Goal: Transaction & Acquisition: Book appointment/travel/reservation

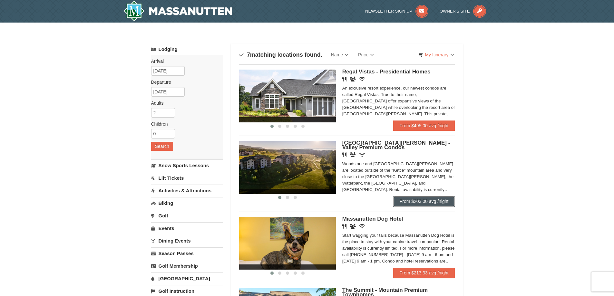
click at [422, 201] on link "From $203.00 avg /night" at bounding box center [424, 201] width 62 height 10
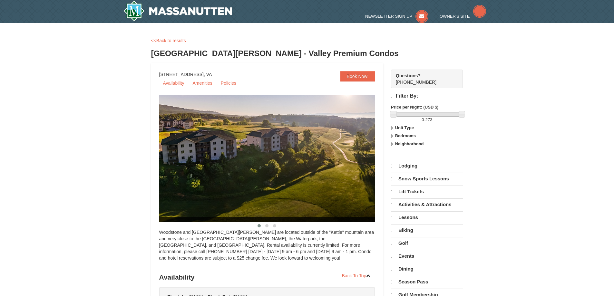
select select "9"
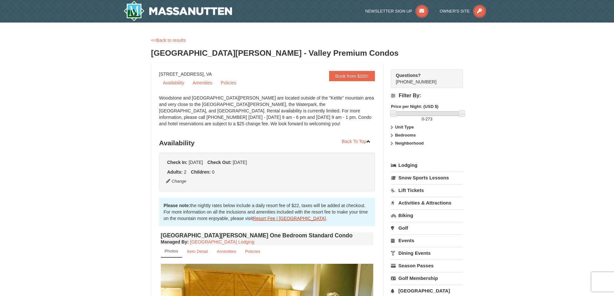
click at [276, 220] on link "Resort Fee | Massanutten Resort" at bounding box center [289, 218] width 73 height 5
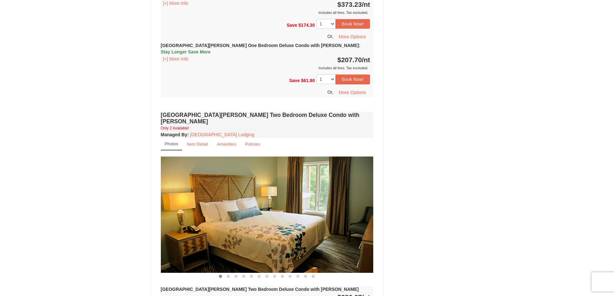
scroll to position [752, 0]
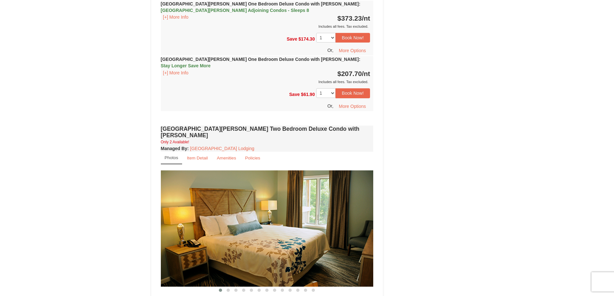
click at [169, 155] on small "Photos" at bounding box center [172, 157] width 14 height 5
click at [269, 199] on img at bounding box center [267, 228] width 213 height 116
click at [227, 289] on span at bounding box center [228, 290] width 3 height 3
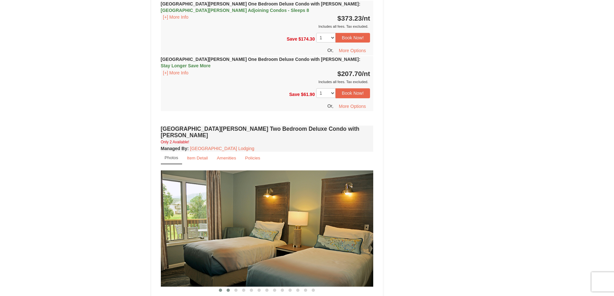
click at [221, 289] on span at bounding box center [220, 290] width 3 height 3
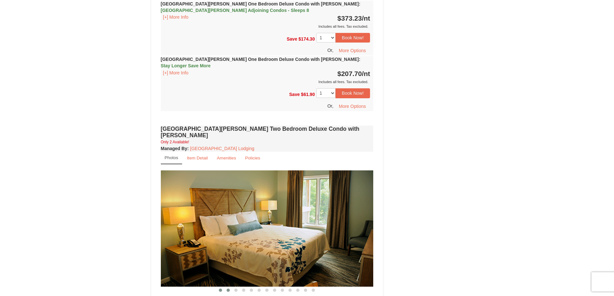
click at [228, 289] on span at bounding box center [228, 290] width 3 height 3
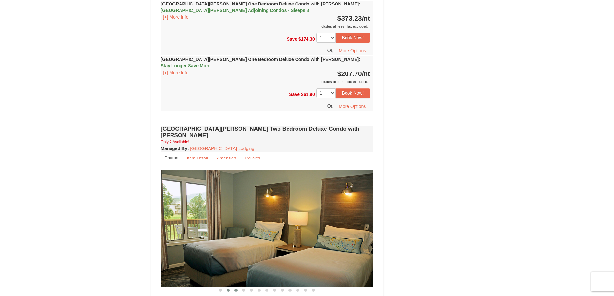
click at [236, 289] on span at bounding box center [235, 290] width 3 height 3
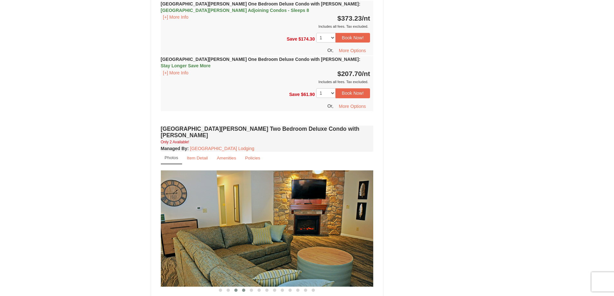
click at [243, 289] on span at bounding box center [243, 290] width 3 height 3
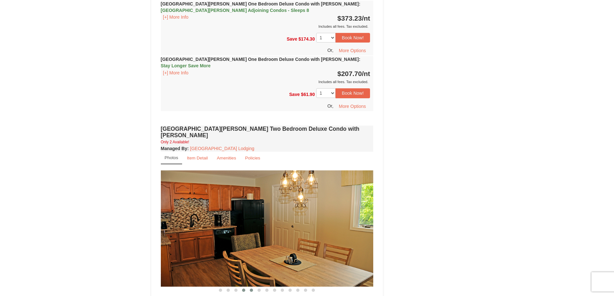
click at [251, 289] on span at bounding box center [251, 290] width 3 height 3
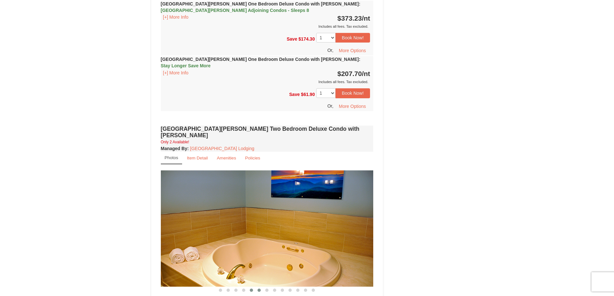
click at [259, 289] on span at bounding box center [258, 290] width 3 height 3
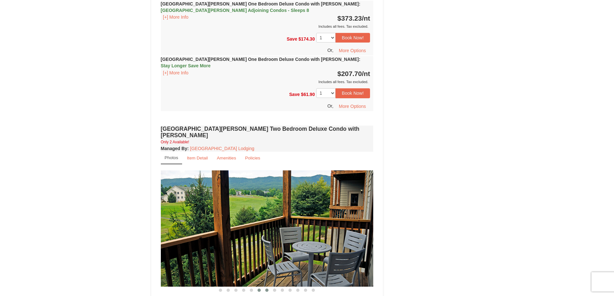
click at [268, 289] on span at bounding box center [266, 290] width 3 height 3
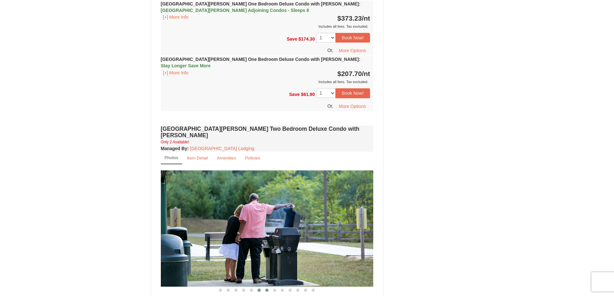
click at [260, 289] on span at bounding box center [258, 290] width 3 height 3
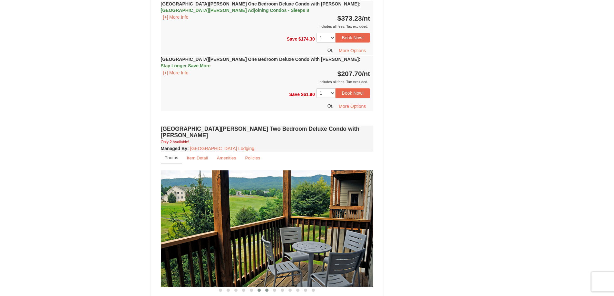
click at [267, 289] on span at bounding box center [266, 290] width 3 height 3
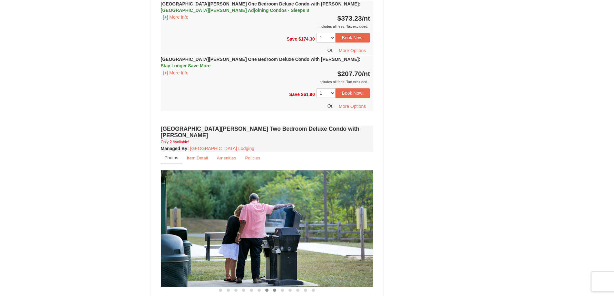
click at [273, 289] on span at bounding box center [274, 290] width 3 height 3
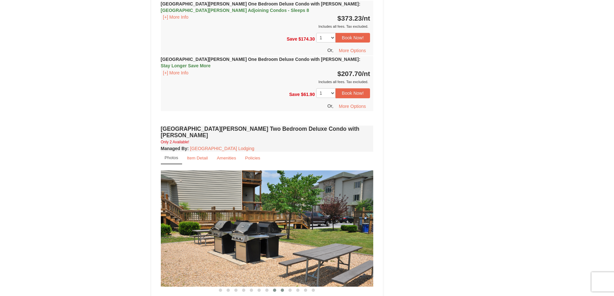
click at [282, 289] on span at bounding box center [282, 290] width 3 height 3
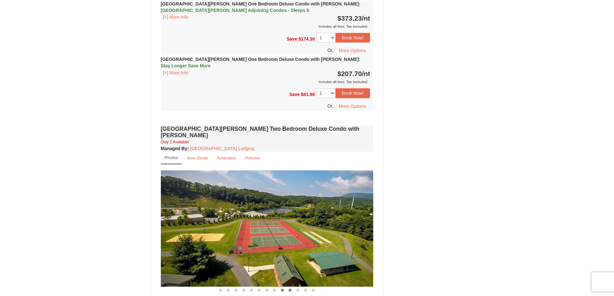
click at [291, 289] on span at bounding box center [289, 290] width 3 height 3
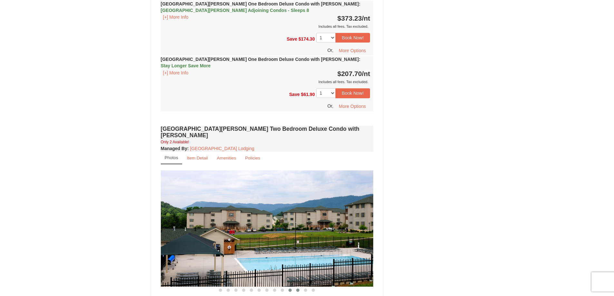
click at [297, 289] on span at bounding box center [297, 290] width 3 height 3
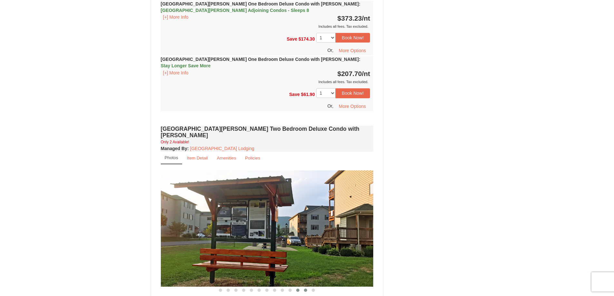
click at [303, 287] on button at bounding box center [306, 290] width 8 height 6
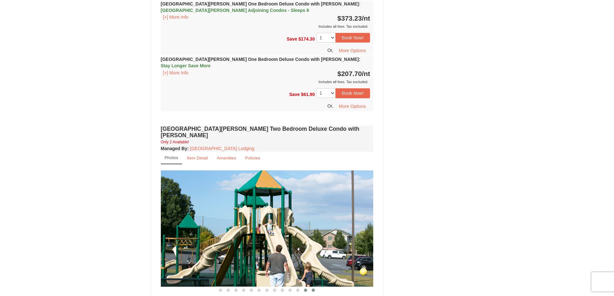
click at [313, 289] on span at bounding box center [313, 290] width 3 height 3
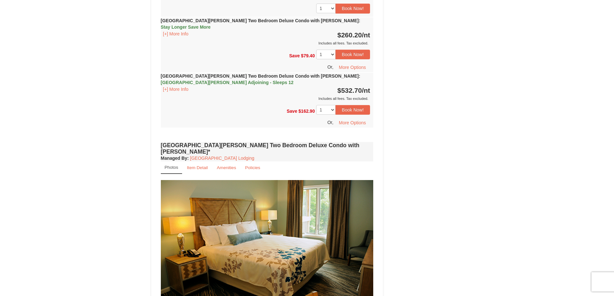
scroll to position [1182, 0]
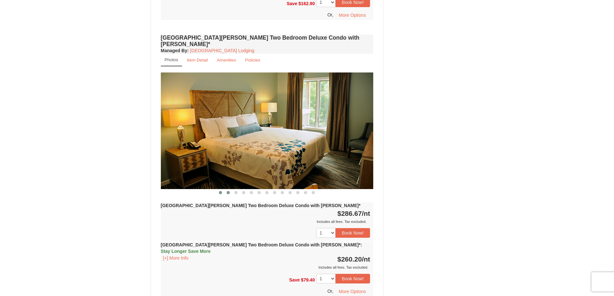
click at [228, 191] on span at bounding box center [228, 192] width 3 height 3
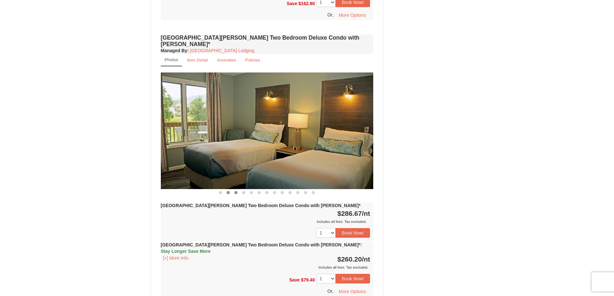
click at [235, 191] on span at bounding box center [235, 192] width 3 height 3
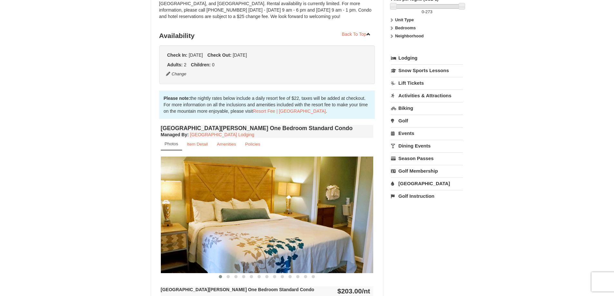
scroll to position [0, 0]
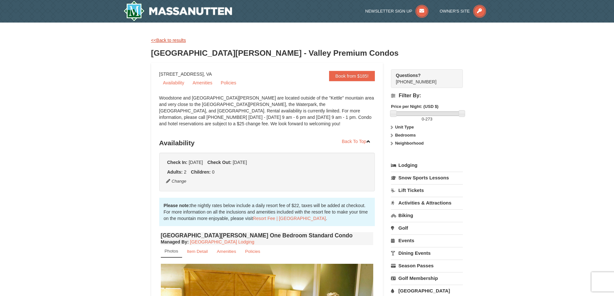
click at [174, 38] on link "<<Back to results" at bounding box center [168, 40] width 35 height 5
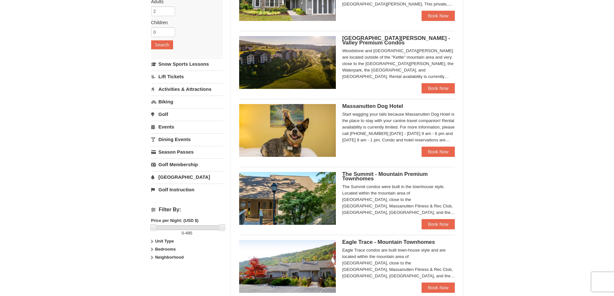
scroll to position [107, 0]
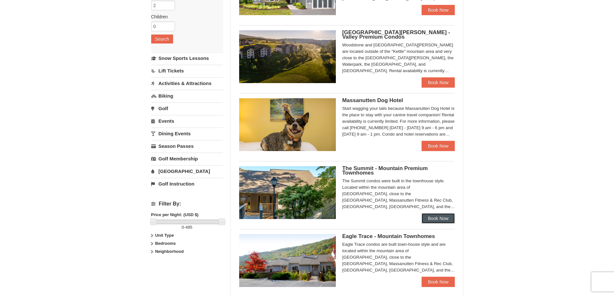
click at [435, 218] on link "Book Now" at bounding box center [439, 218] width 34 height 10
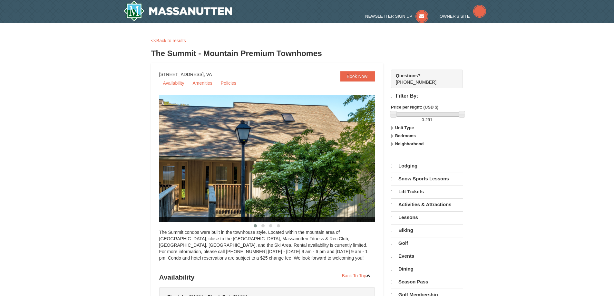
select select "9"
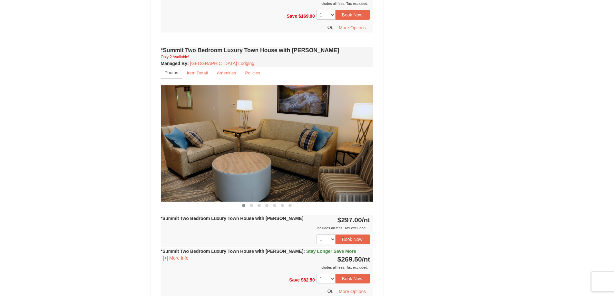
scroll to position [537, 0]
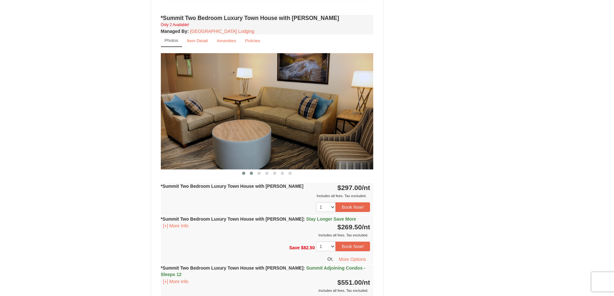
click at [250, 172] on span at bounding box center [251, 173] width 3 height 3
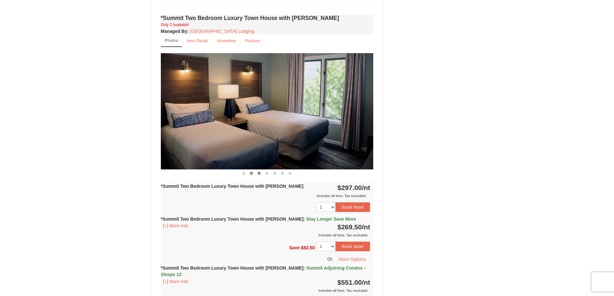
click at [257, 170] on button at bounding box center [259, 173] width 8 height 6
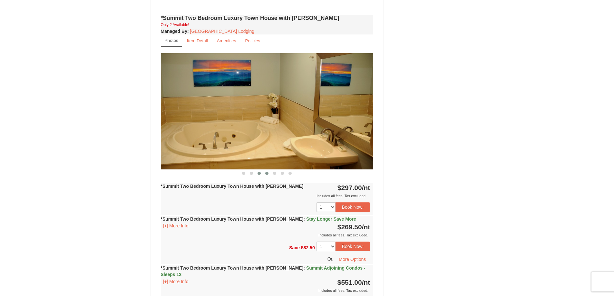
click at [266, 172] on span at bounding box center [266, 173] width 3 height 3
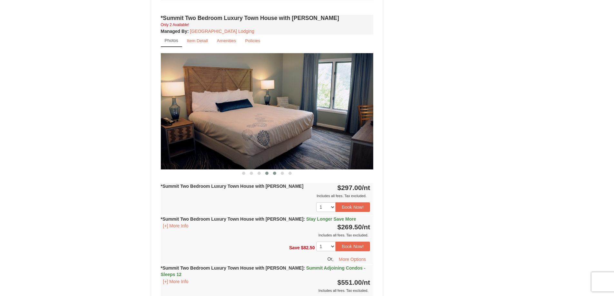
click at [274, 172] on span at bounding box center [274, 173] width 3 height 3
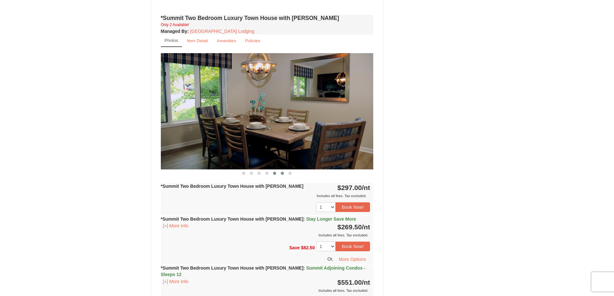
click at [282, 172] on span at bounding box center [282, 173] width 3 height 3
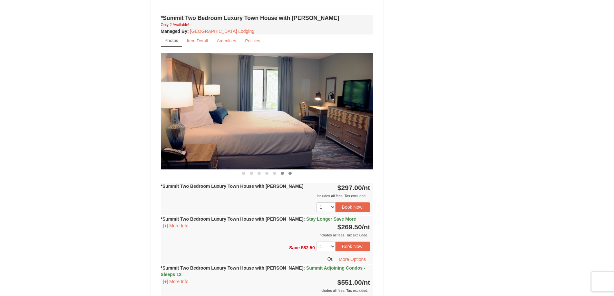
click at [289, 172] on span at bounding box center [289, 173] width 3 height 3
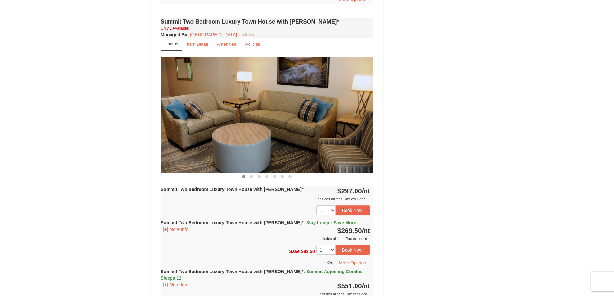
scroll to position [859, 0]
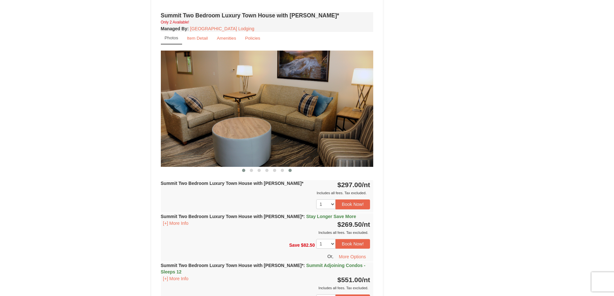
click at [289, 169] on span at bounding box center [289, 170] width 3 height 3
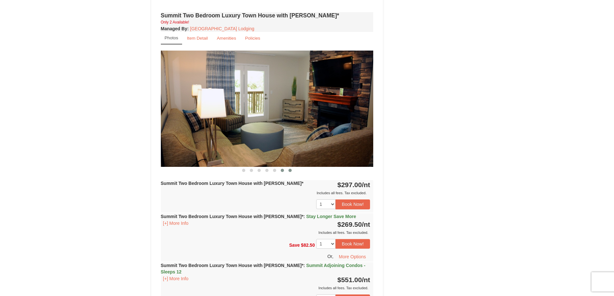
click at [283, 169] on span at bounding box center [282, 170] width 3 height 3
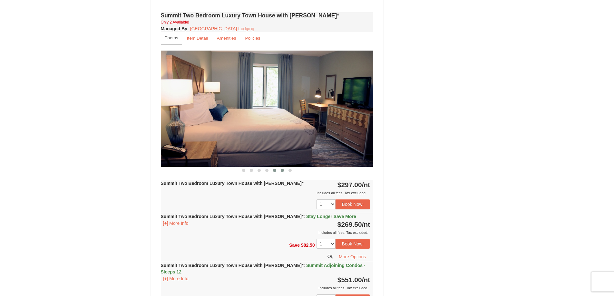
click at [275, 169] on span at bounding box center [274, 170] width 3 height 3
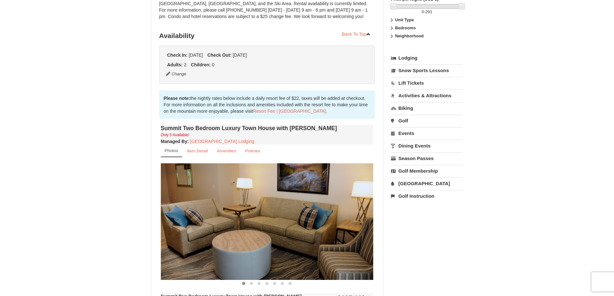
scroll to position [215, 0]
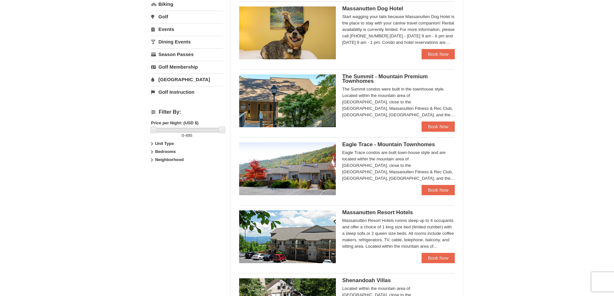
scroll to position [215, 0]
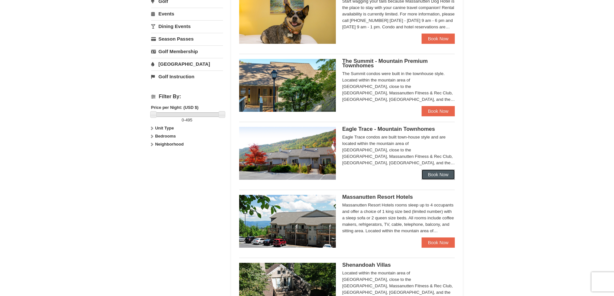
click at [438, 173] on link "Book Now" at bounding box center [439, 175] width 34 height 10
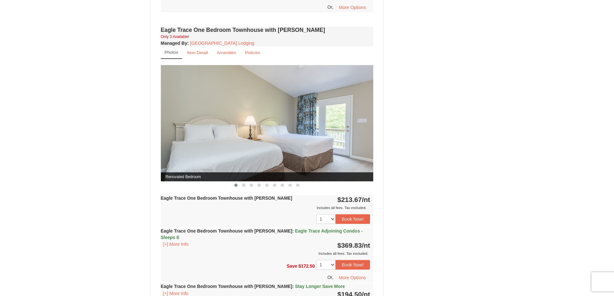
scroll to position [537, 0]
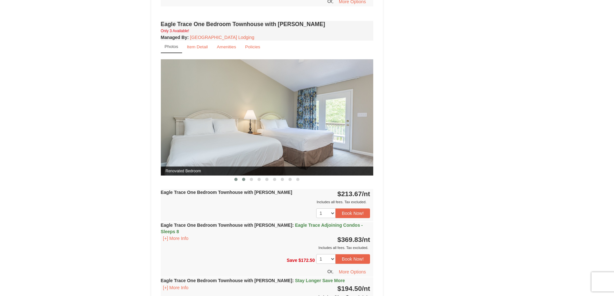
click at [242, 179] on button at bounding box center [244, 179] width 8 height 6
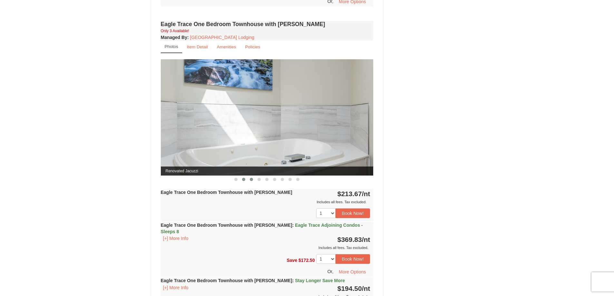
click at [251, 178] on span at bounding box center [251, 179] width 3 height 3
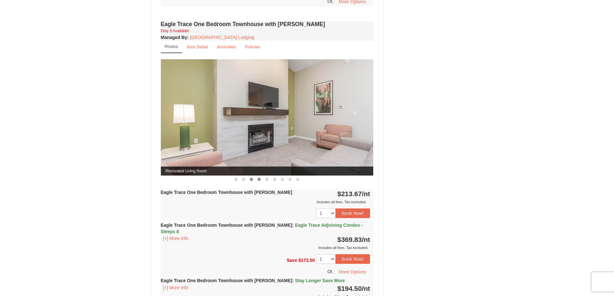
click at [259, 179] on span at bounding box center [258, 179] width 3 height 3
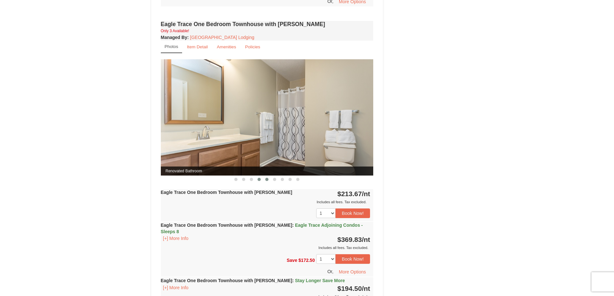
click at [266, 179] on span at bounding box center [266, 179] width 3 height 3
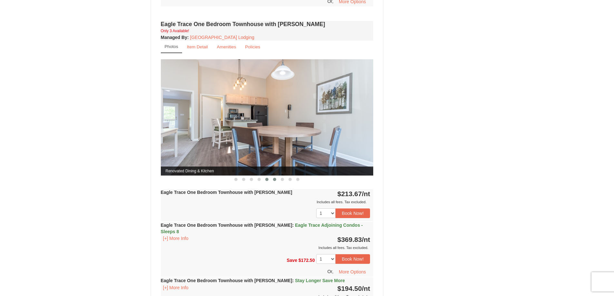
click at [274, 179] on span at bounding box center [274, 179] width 3 height 3
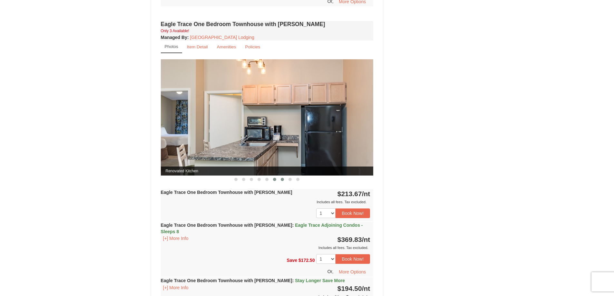
click at [284, 181] on button at bounding box center [282, 179] width 8 height 6
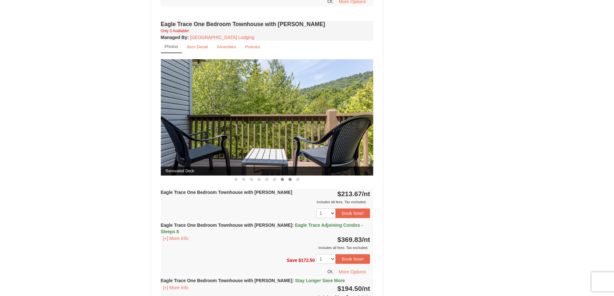
click at [290, 178] on button at bounding box center [290, 179] width 8 height 6
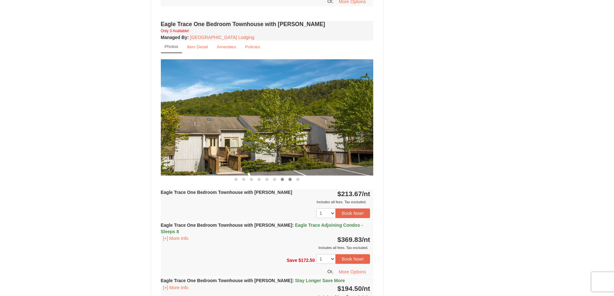
click at [282, 179] on span at bounding box center [282, 179] width 3 height 3
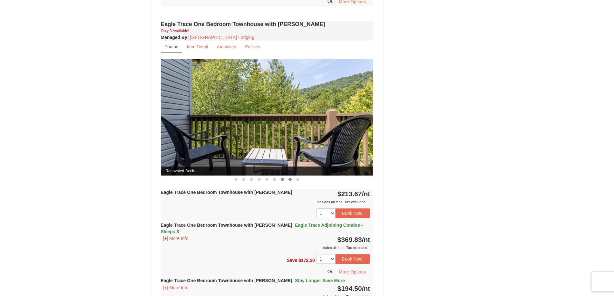
click at [290, 180] on span at bounding box center [289, 179] width 3 height 3
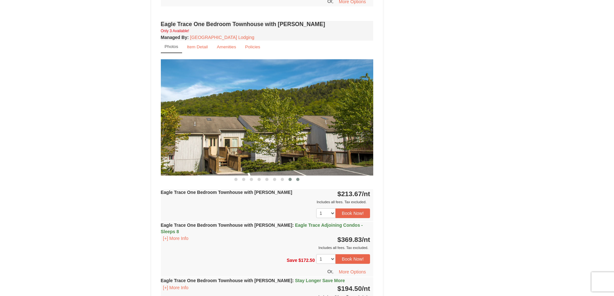
click at [296, 179] on button at bounding box center [298, 179] width 8 height 6
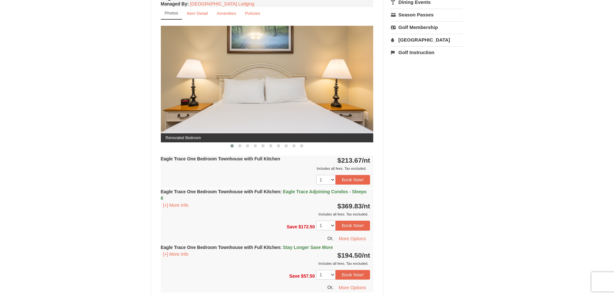
scroll to position [215, 0]
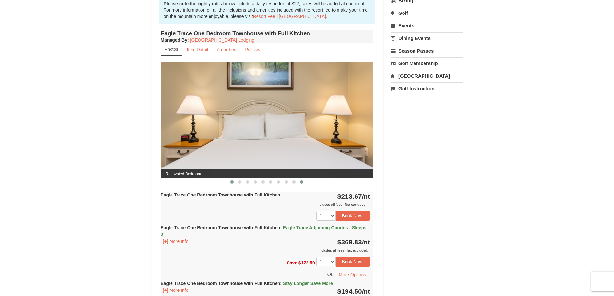
click at [302, 182] on span at bounding box center [301, 181] width 3 height 3
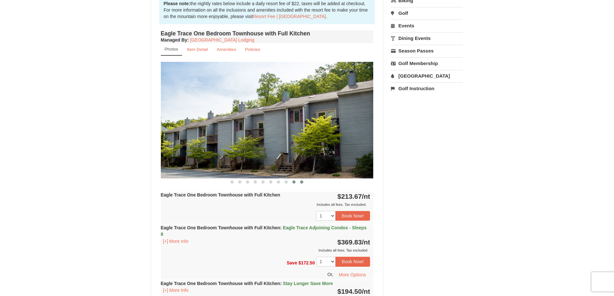
click at [294, 182] on span at bounding box center [293, 181] width 3 height 3
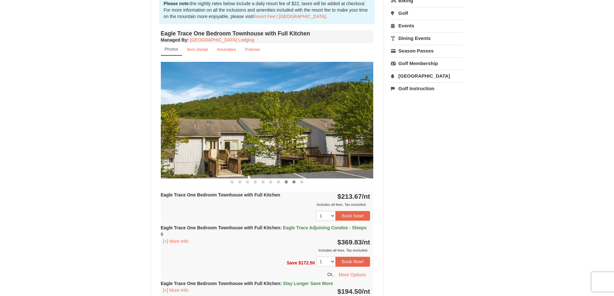
click at [286, 182] on span at bounding box center [286, 181] width 3 height 3
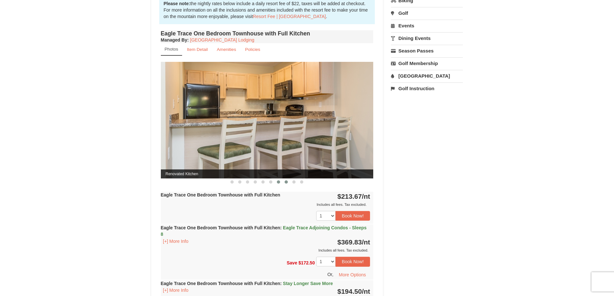
click at [278, 182] on span at bounding box center [278, 181] width 3 height 3
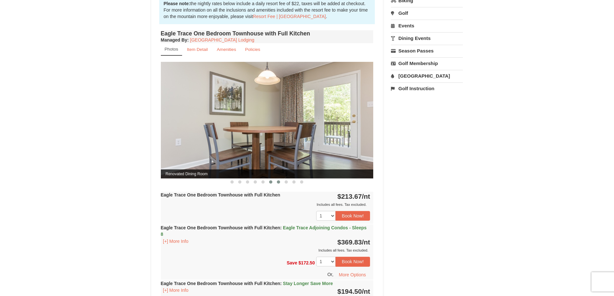
click at [272, 182] on span at bounding box center [270, 181] width 3 height 3
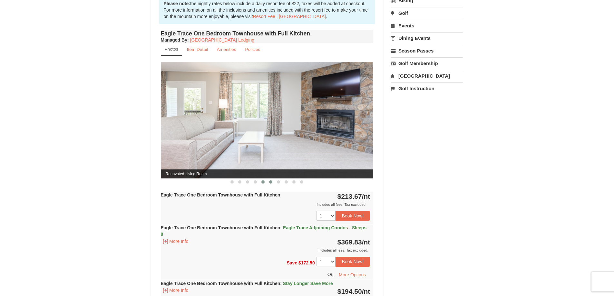
click at [262, 182] on span at bounding box center [262, 181] width 3 height 3
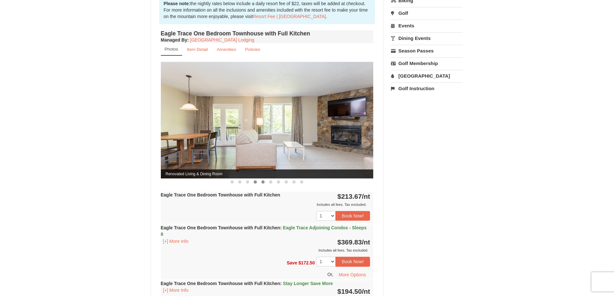
click at [255, 182] on span at bounding box center [255, 181] width 3 height 3
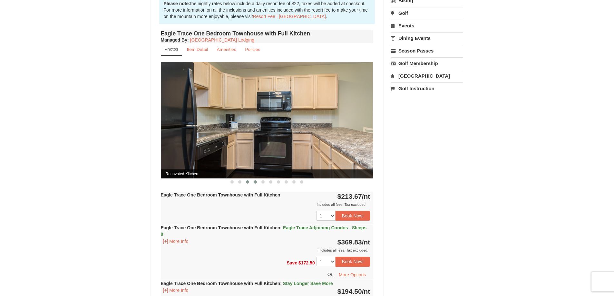
click at [247, 183] on span at bounding box center [247, 181] width 3 height 3
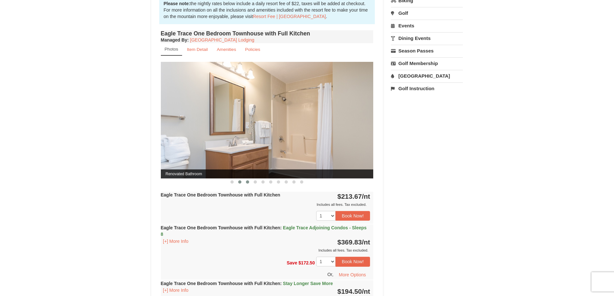
click at [238, 181] on button at bounding box center [240, 182] width 8 height 6
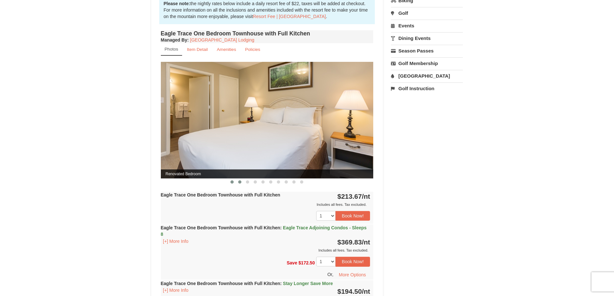
click at [230, 181] on button at bounding box center [232, 182] width 8 height 6
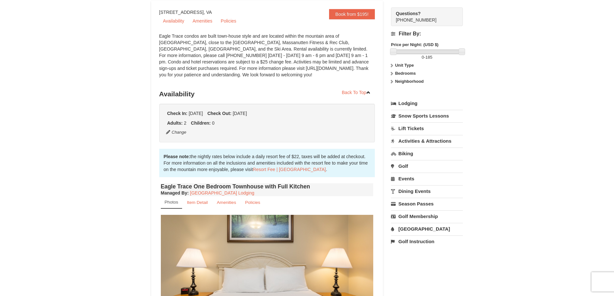
scroll to position [0, 0]
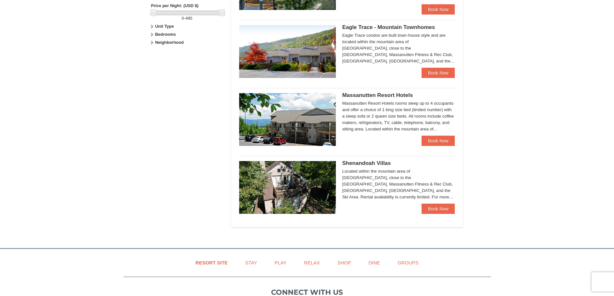
scroll to position [322, 0]
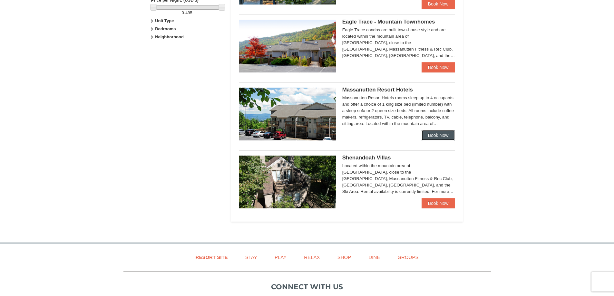
click at [444, 138] on link "Book Now" at bounding box center [439, 135] width 34 height 10
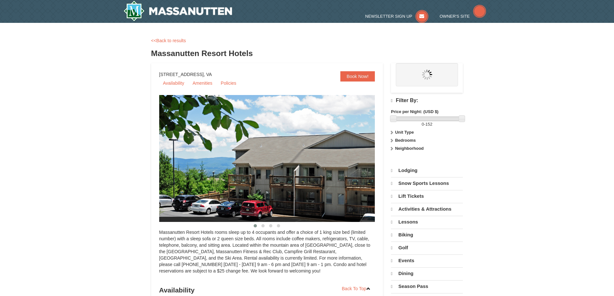
select select "9"
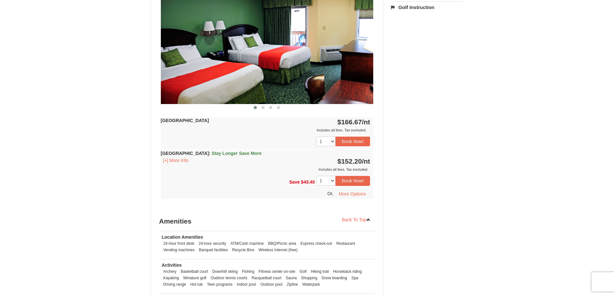
scroll to position [295, 0]
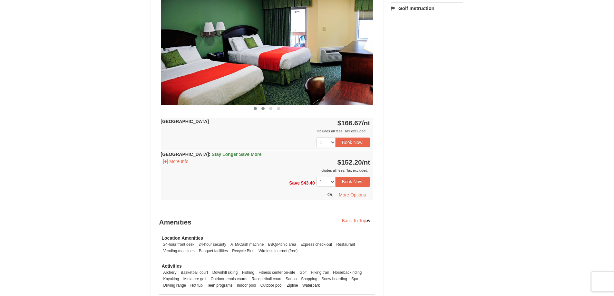
click at [263, 109] on span at bounding box center [262, 108] width 3 height 3
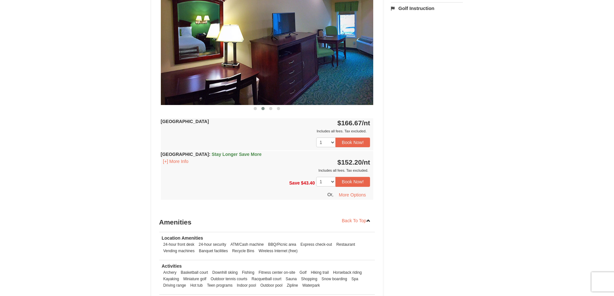
scroll to position [188, 0]
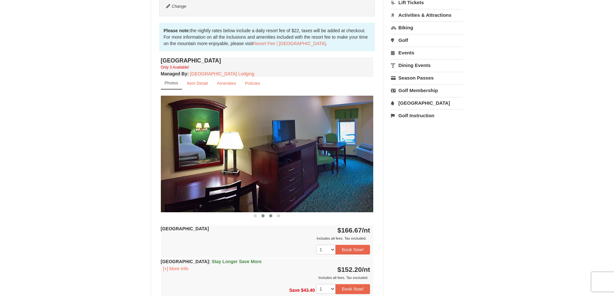
click at [271, 217] on span at bounding box center [270, 215] width 3 height 3
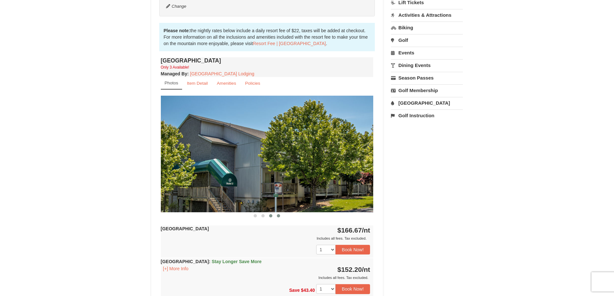
click at [278, 215] on span at bounding box center [278, 215] width 3 height 3
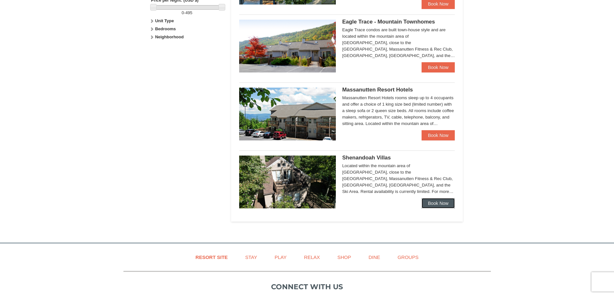
click at [441, 204] on link "Book Now" at bounding box center [439, 203] width 34 height 10
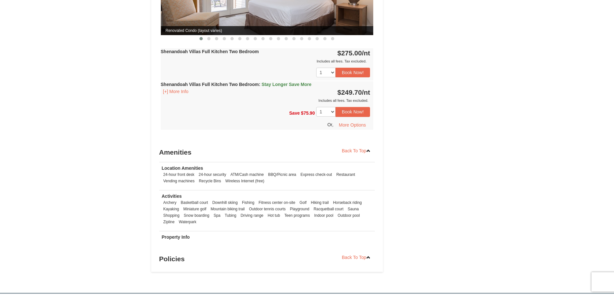
scroll to position [282, 0]
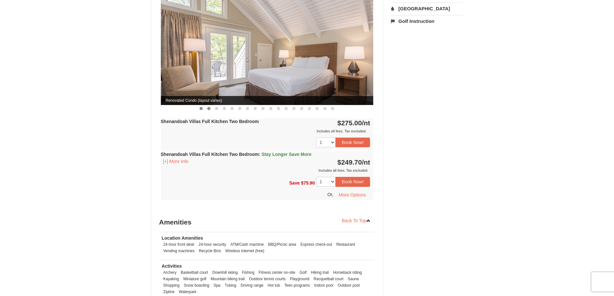
click at [209, 107] on span at bounding box center [208, 108] width 3 height 3
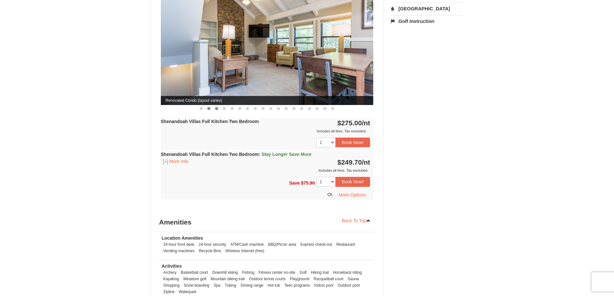
click at [215, 105] on button at bounding box center [217, 108] width 8 height 6
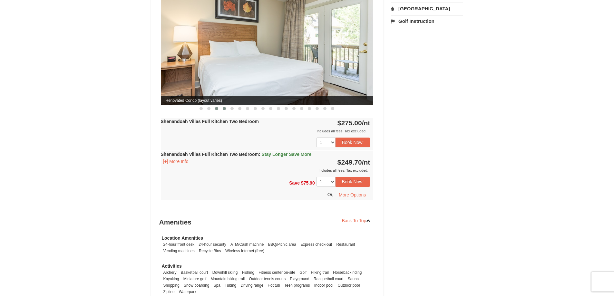
click at [224, 107] on span at bounding box center [224, 108] width 3 height 3
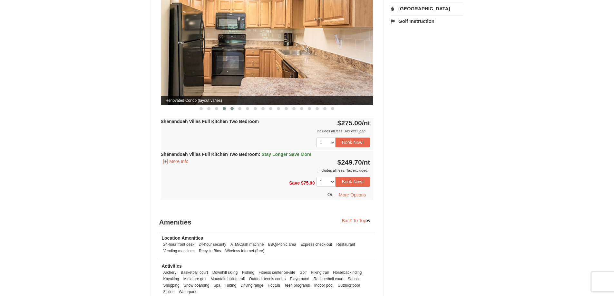
click at [231, 107] on span at bounding box center [231, 108] width 3 height 3
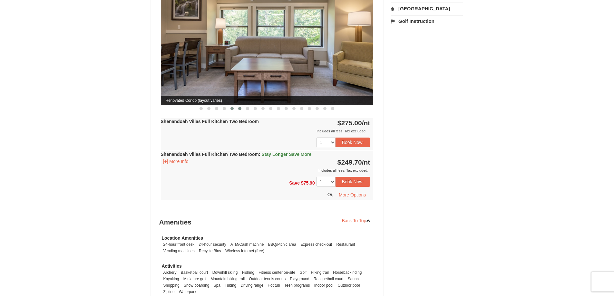
click at [241, 107] on span at bounding box center [239, 108] width 3 height 3
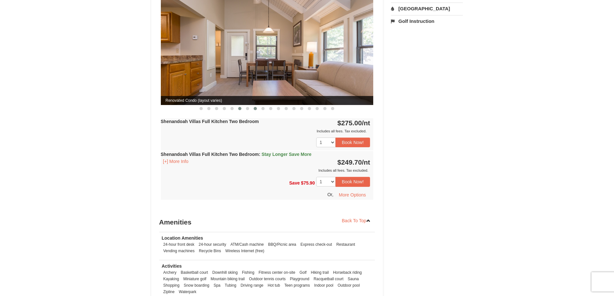
click at [256, 107] on span at bounding box center [255, 108] width 3 height 3
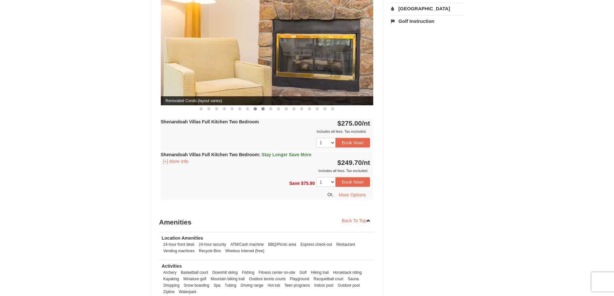
click at [263, 107] on span at bounding box center [262, 108] width 3 height 3
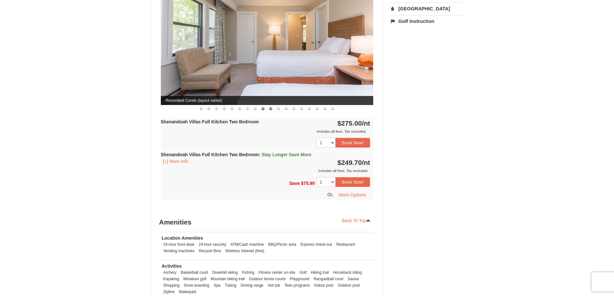
click at [269, 107] on span at bounding box center [270, 108] width 3 height 3
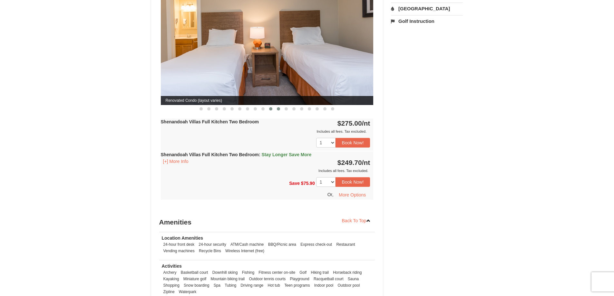
click at [277, 107] on span at bounding box center [278, 108] width 3 height 3
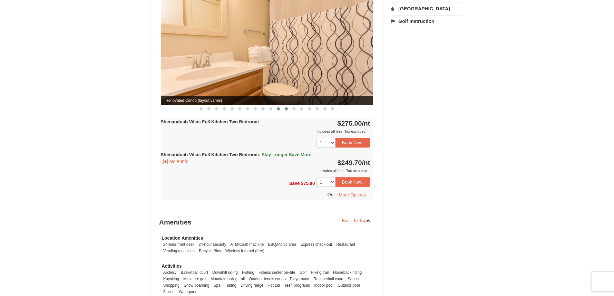
click at [286, 107] on span at bounding box center [286, 108] width 3 height 3
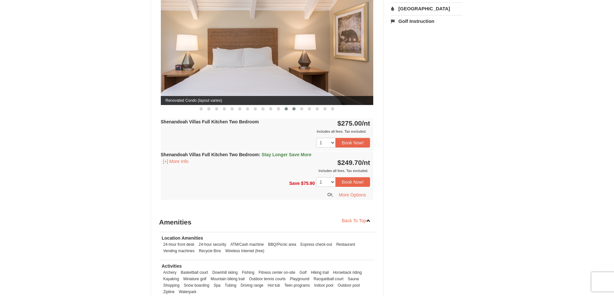
click at [291, 106] on button at bounding box center [294, 109] width 8 height 6
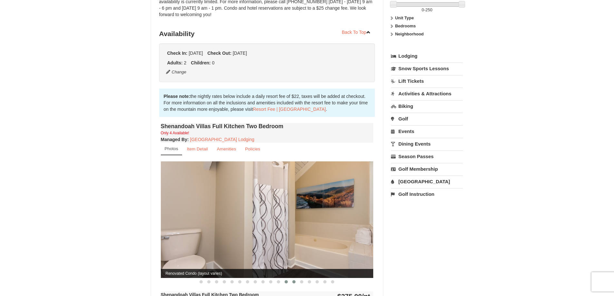
scroll to position [0, 0]
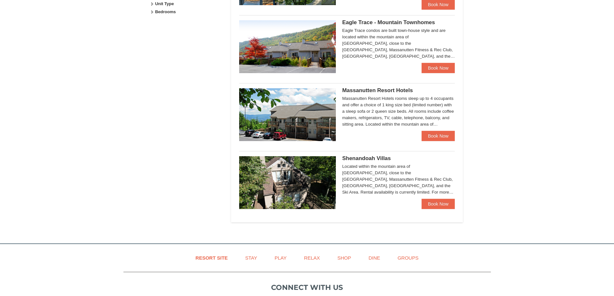
scroll to position [322, 0]
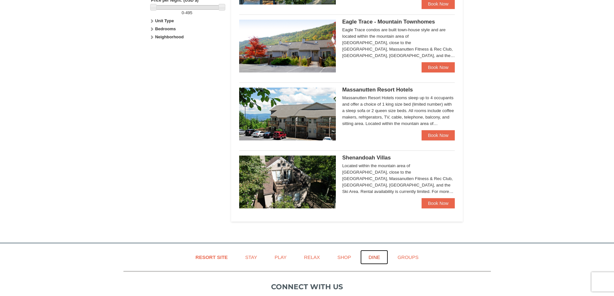
click at [374, 258] on link "Dine" at bounding box center [374, 257] width 28 height 15
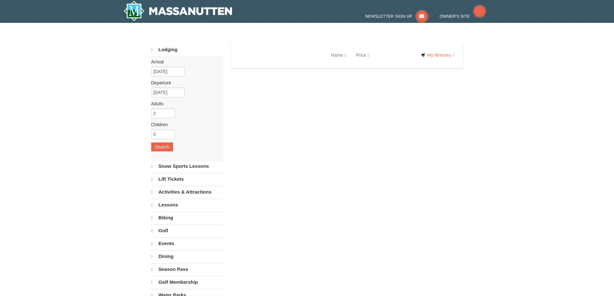
select select "9"
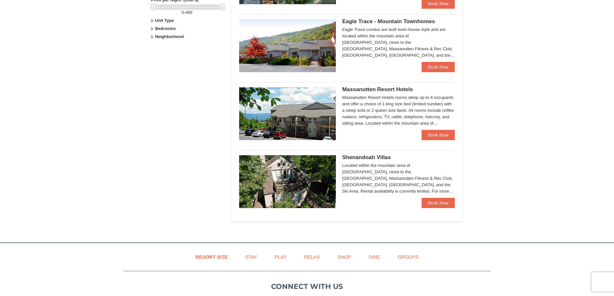
scroll to position [215, 0]
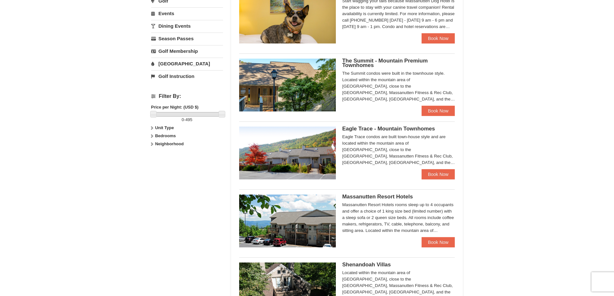
click at [401, 58] on div "The Summit - Mountain Premium Townhomes The Summit condos were built in the tow…" at bounding box center [347, 82] width 216 height 58
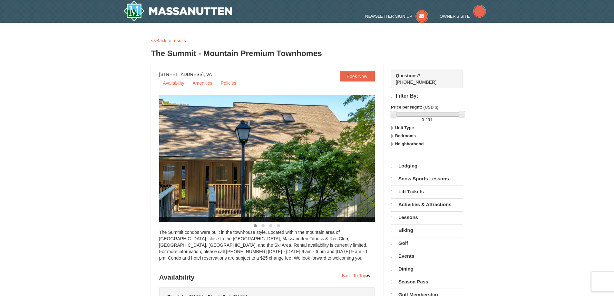
select select "9"
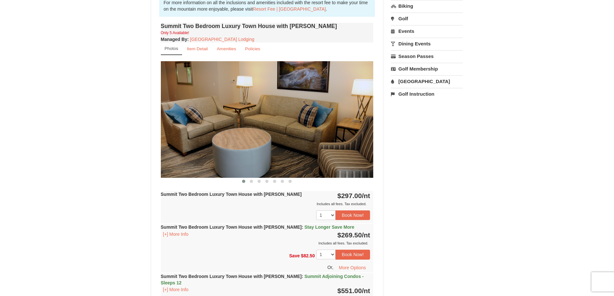
scroll to position [215, 0]
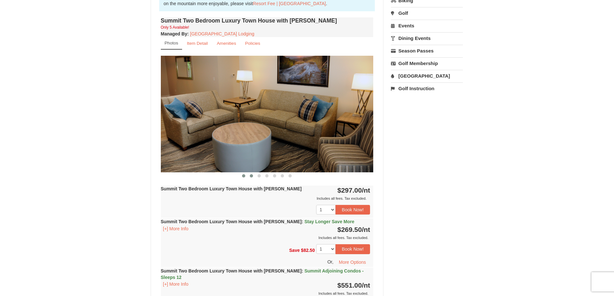
click at [250, 177] on button at bounding box center [251, 176] width 8 height 6
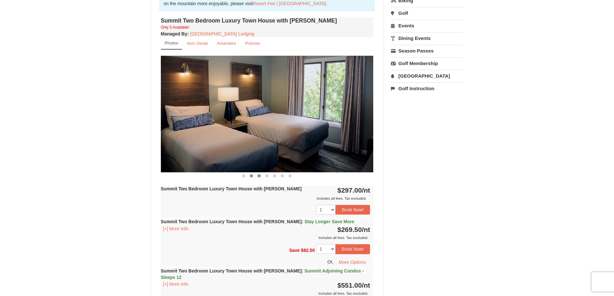
click at [259, 175] on span at bounding box center [258, 175] width 3 height 3
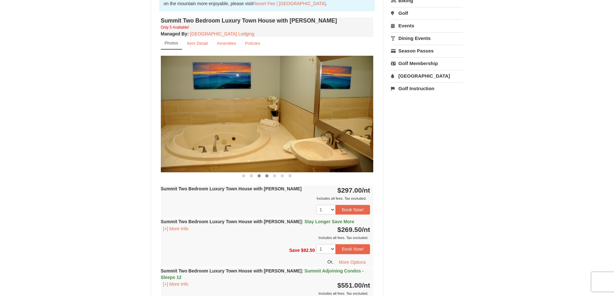
click at [268, 175] on span at bounding box center [266, 175] width 3 height 3
